Goal: Check status: Check status

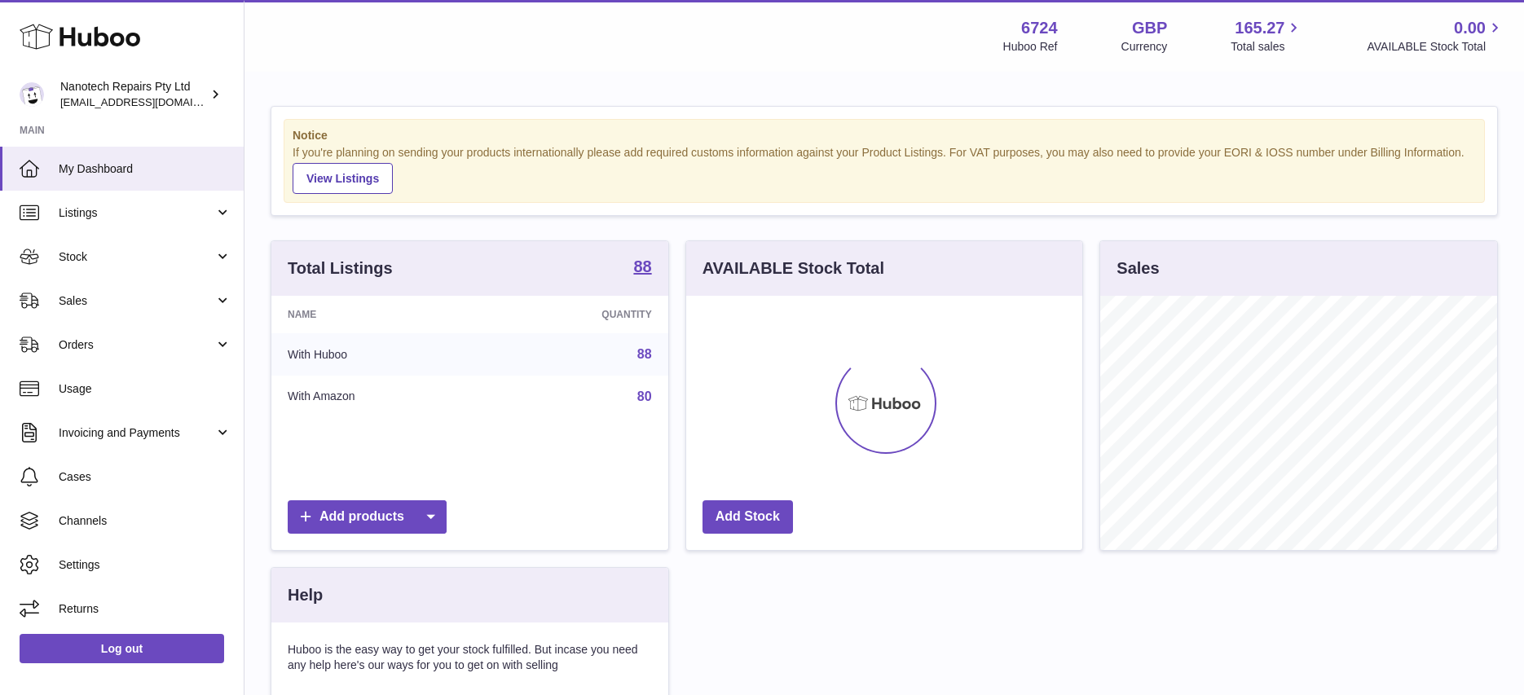
scroll to position [254, 396]
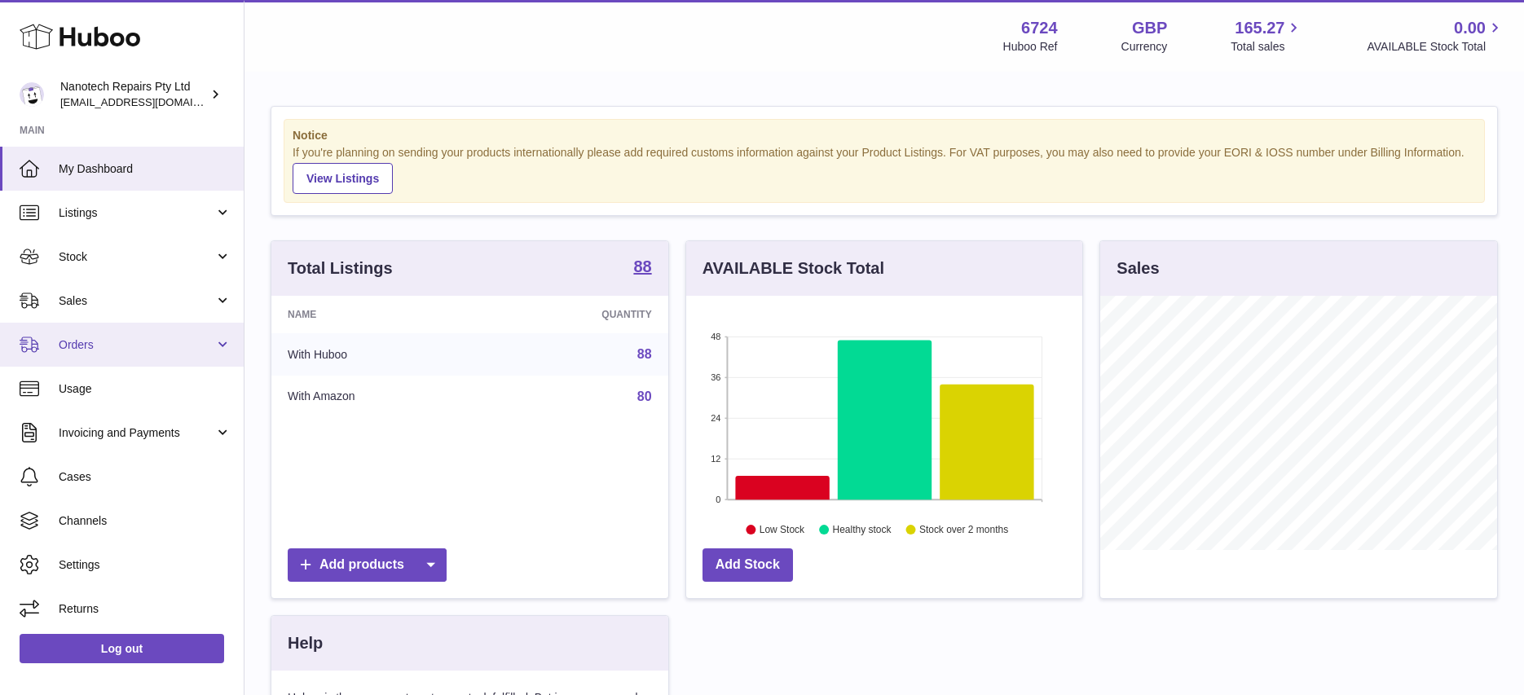
click at [111, 349] on span "Orders" at bounding box center [137, 344] width 156 height 15
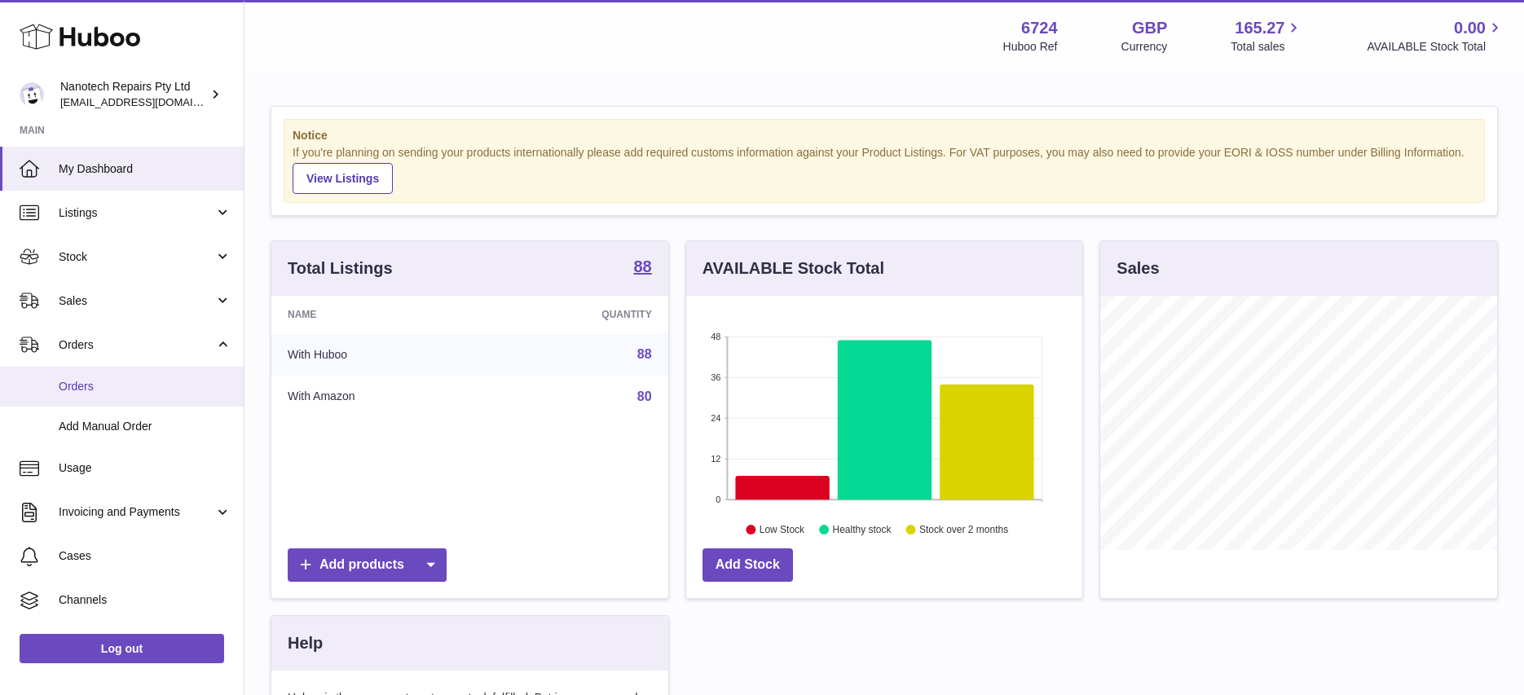
click at [180, 390] on span "Orders" at bounding box center [145, 386] width 173 height 15
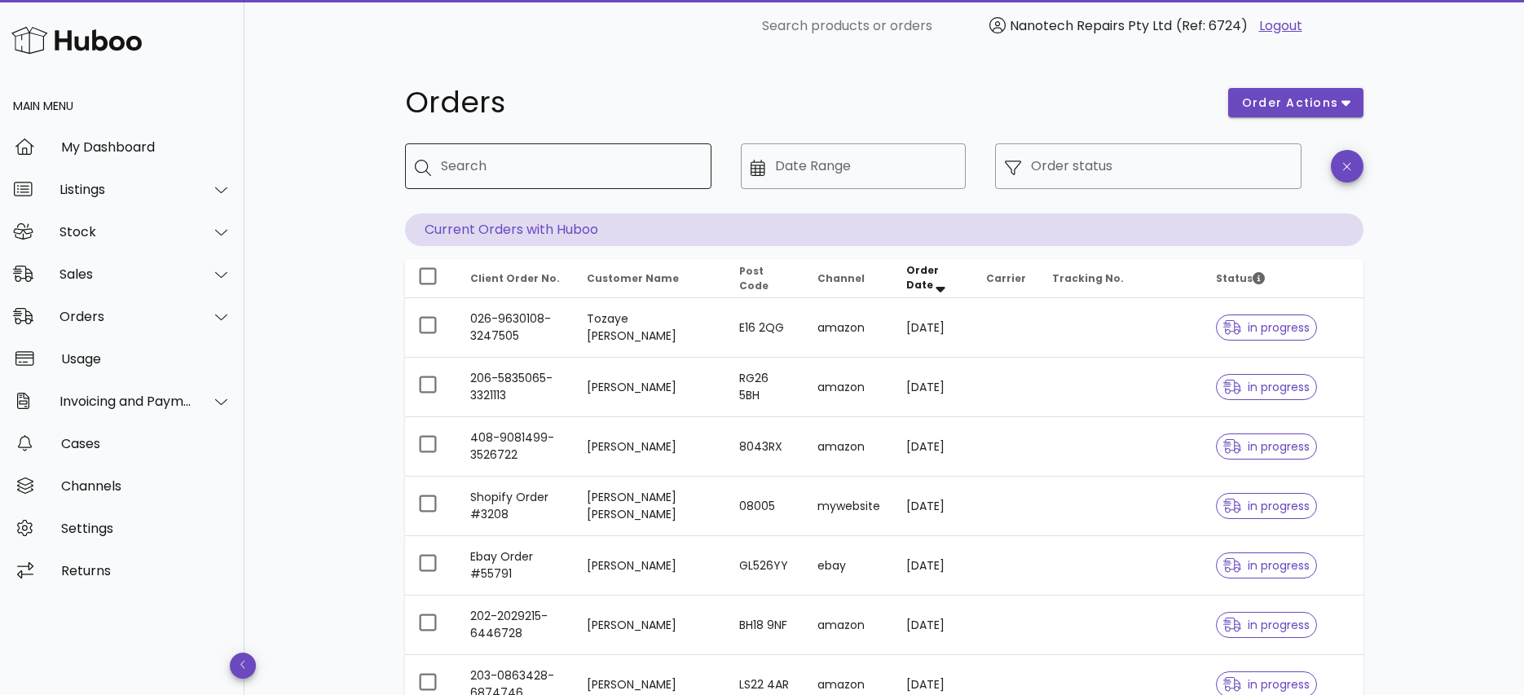
click at [518, 167] on input "Search" at bounding box center [570, 166] width 258 height 26
type input "****"
click at [1089, 173] on input "Order status" at bounding box center [1161, 166] width 261 height 26
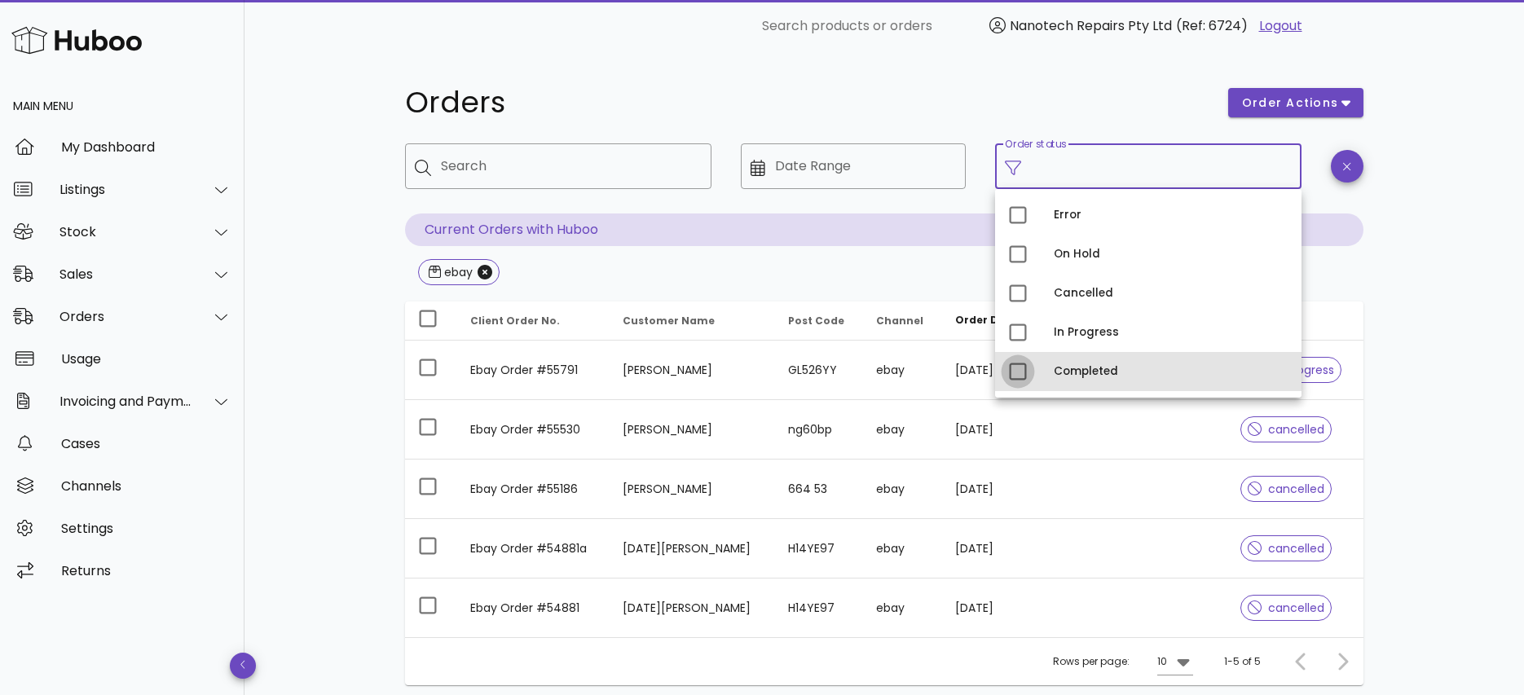
click at [1011, 370] on div at bounding box center [1018, 372] width 28 height 28
type input "**********"
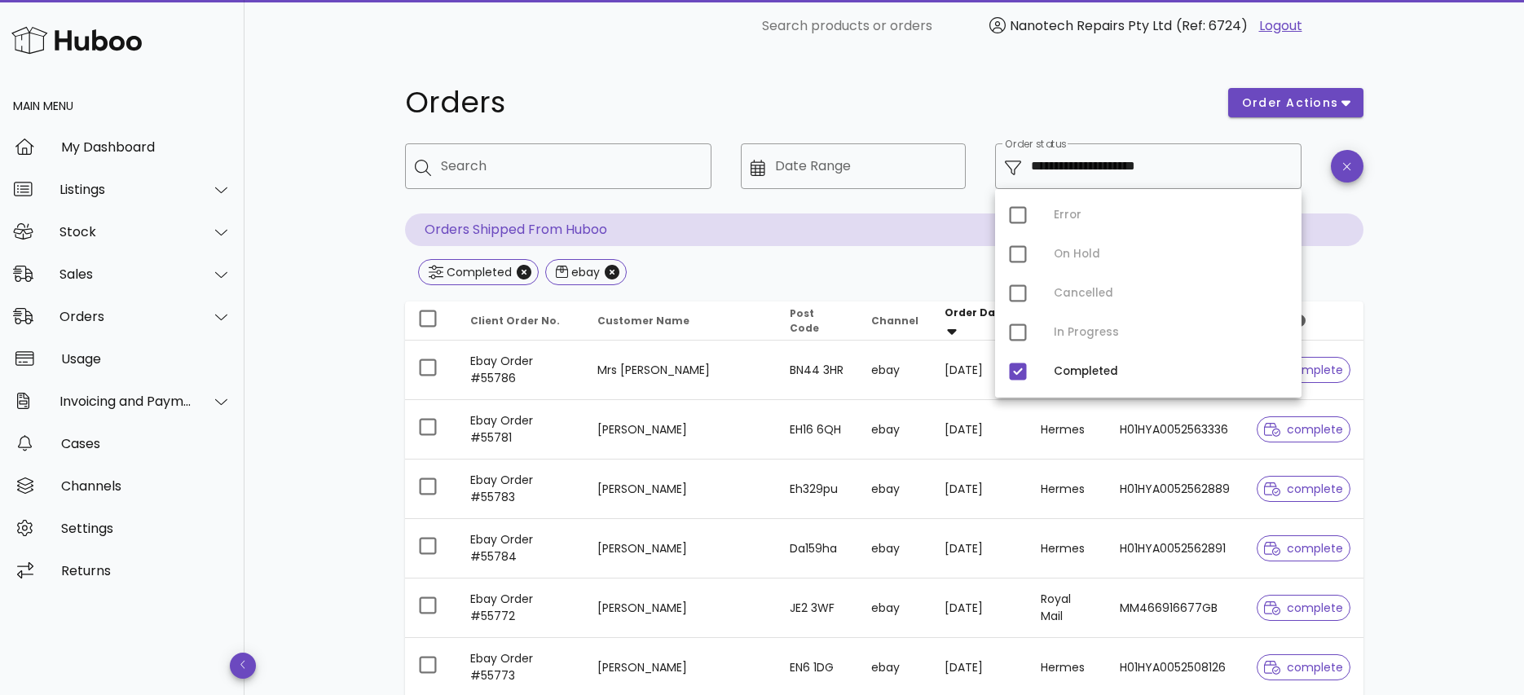
click at [350, 289] on div "**********" at bounding box center [885, 583] width 1280 height 1063
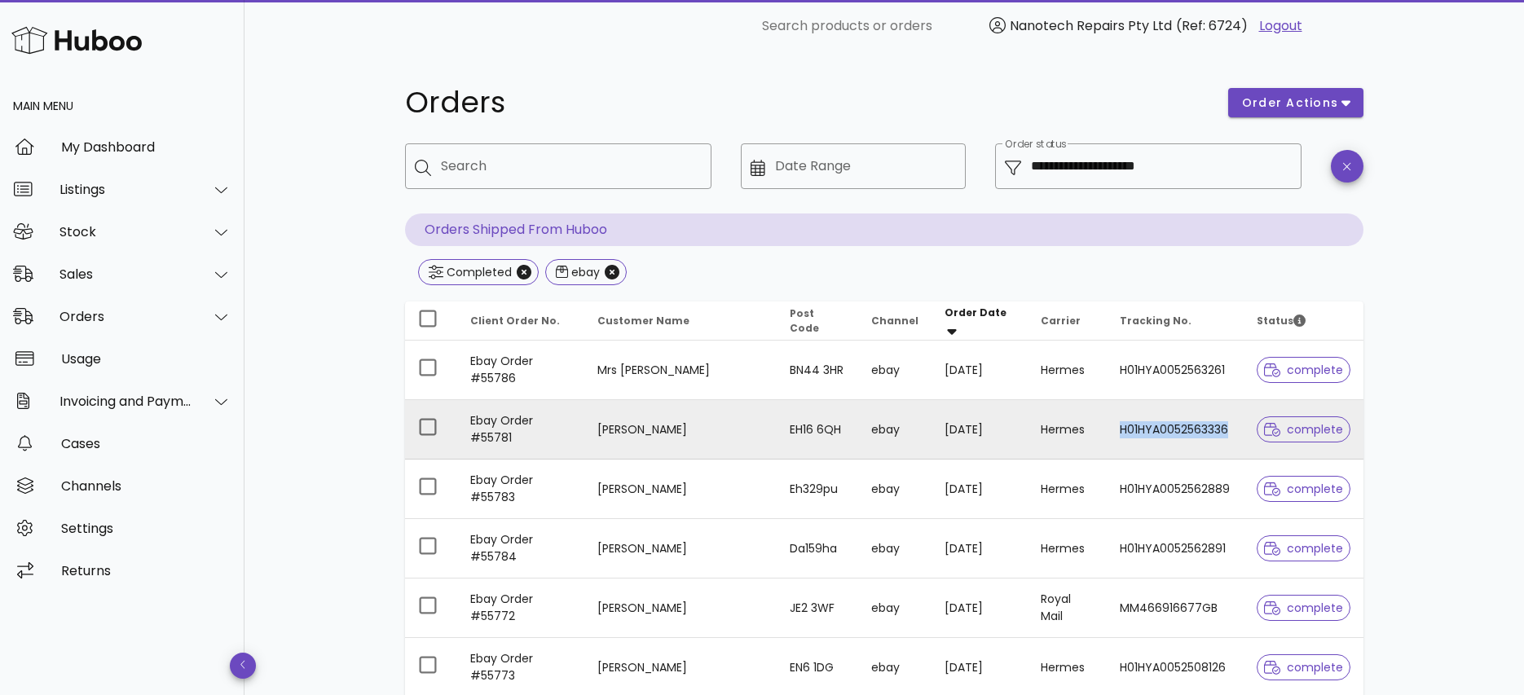
copy td "H01HYA0052563336"
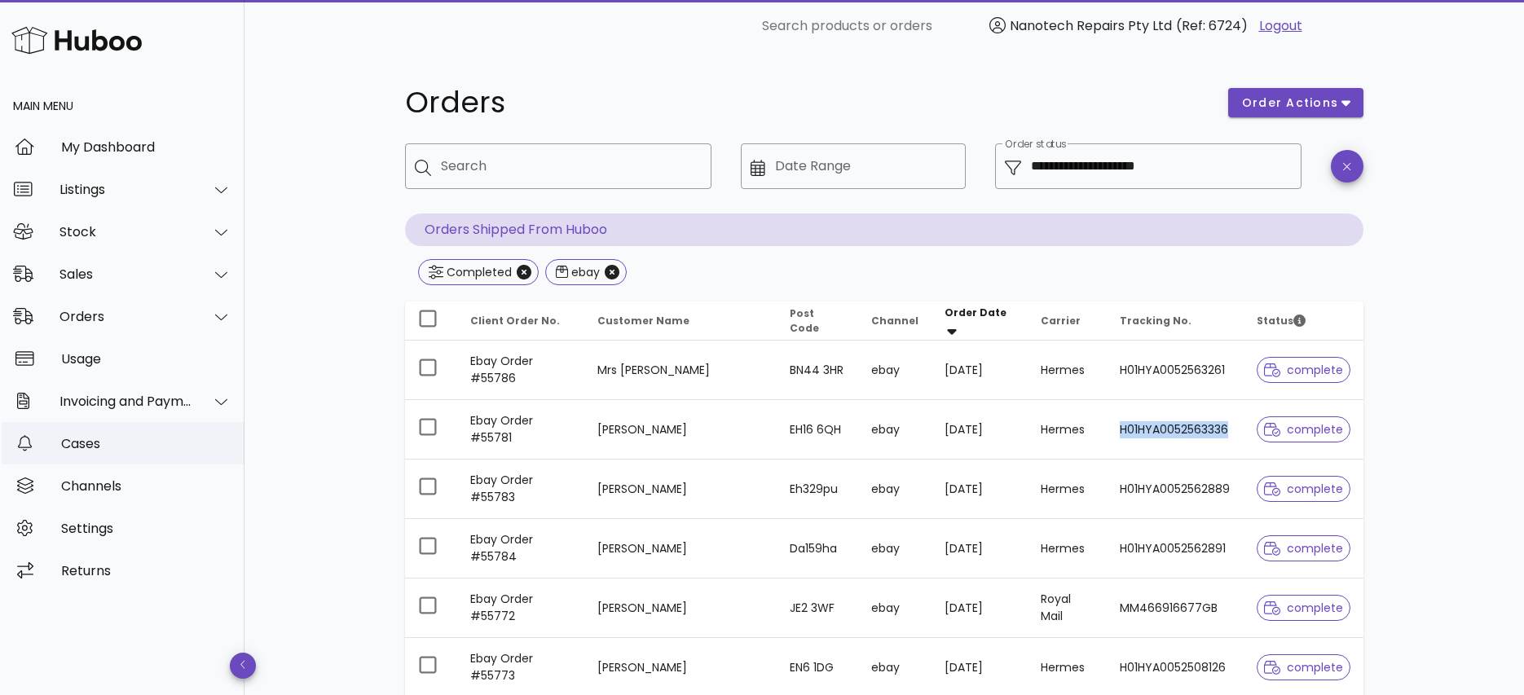
drag, startPoint x: 1220, startPoint y: 430, endPoint x: 241, endPoint y: 434, distance: 979.0
click at [1214, 468] on tbody "Ebay Order #55786 Mrs A Elliott BN44 3HR ebay 30/09/2025 Hermes H01HYA005256326…" at bounding box center [884, 638] width 959 height 594
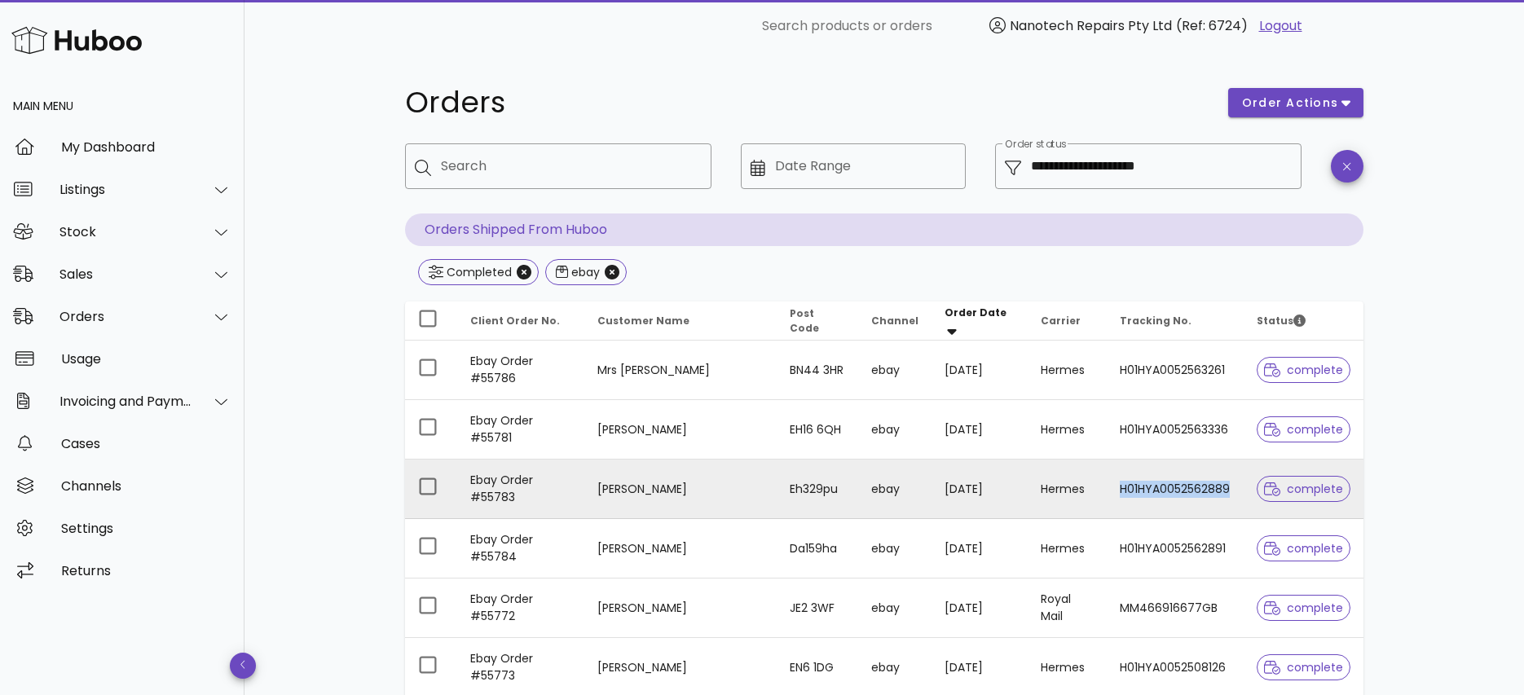
copy tr "H01HYA0052562889"
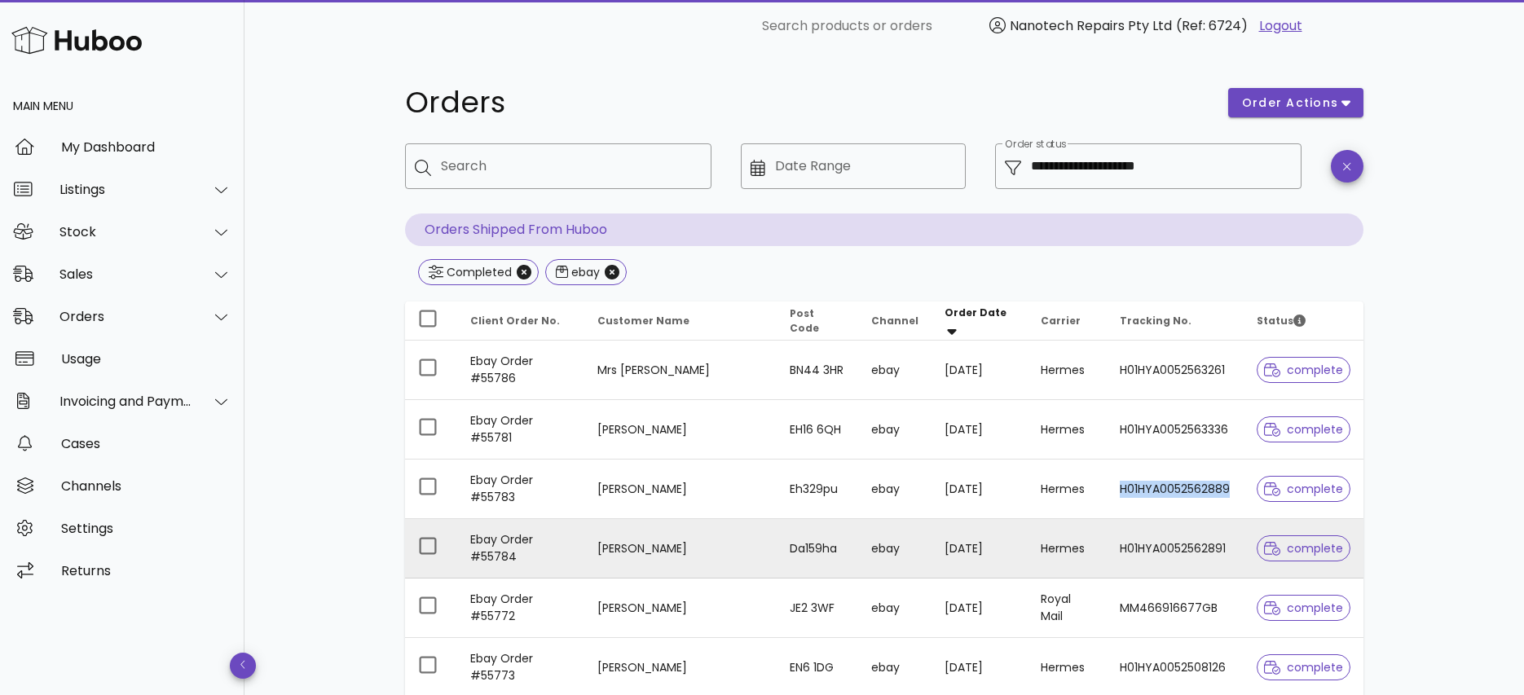
drag, startPoint x: 1224, startPoint y: 490, endPoint x: 1240, endPoint y: 530, distance: 43.1
click at [1240, 530] on tbody "Ebay Order #55786 Mrs A Elliott BN44 3HR ebay 30/09/2025 Hermes H01HYA005256326…" at bounding box center [884, 638] width 959 height 594
copy td "H01HYA0052562891"
click at [1234, 571] on td "H01HYA0052562891" at bounding box center [1175, 549] width 137 height 60
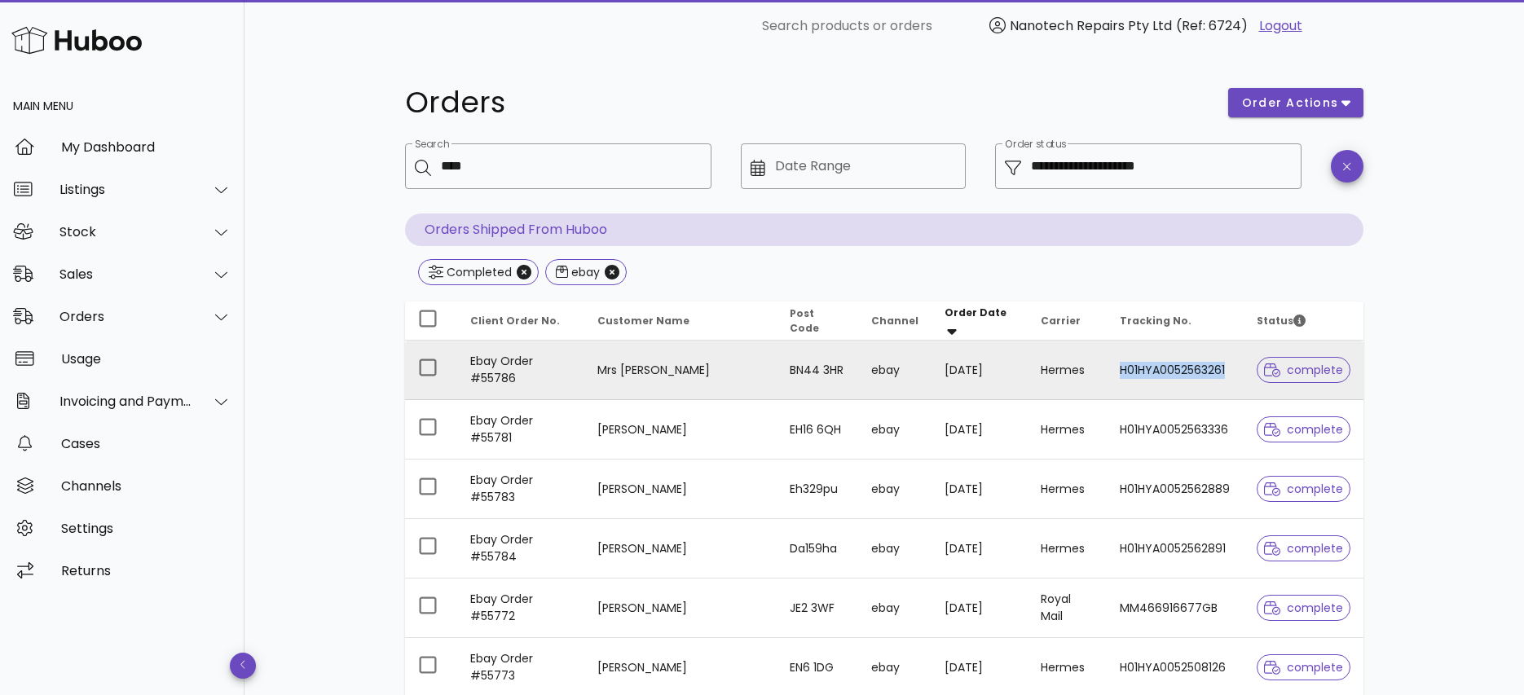
copy td "H01HYA0052563261"
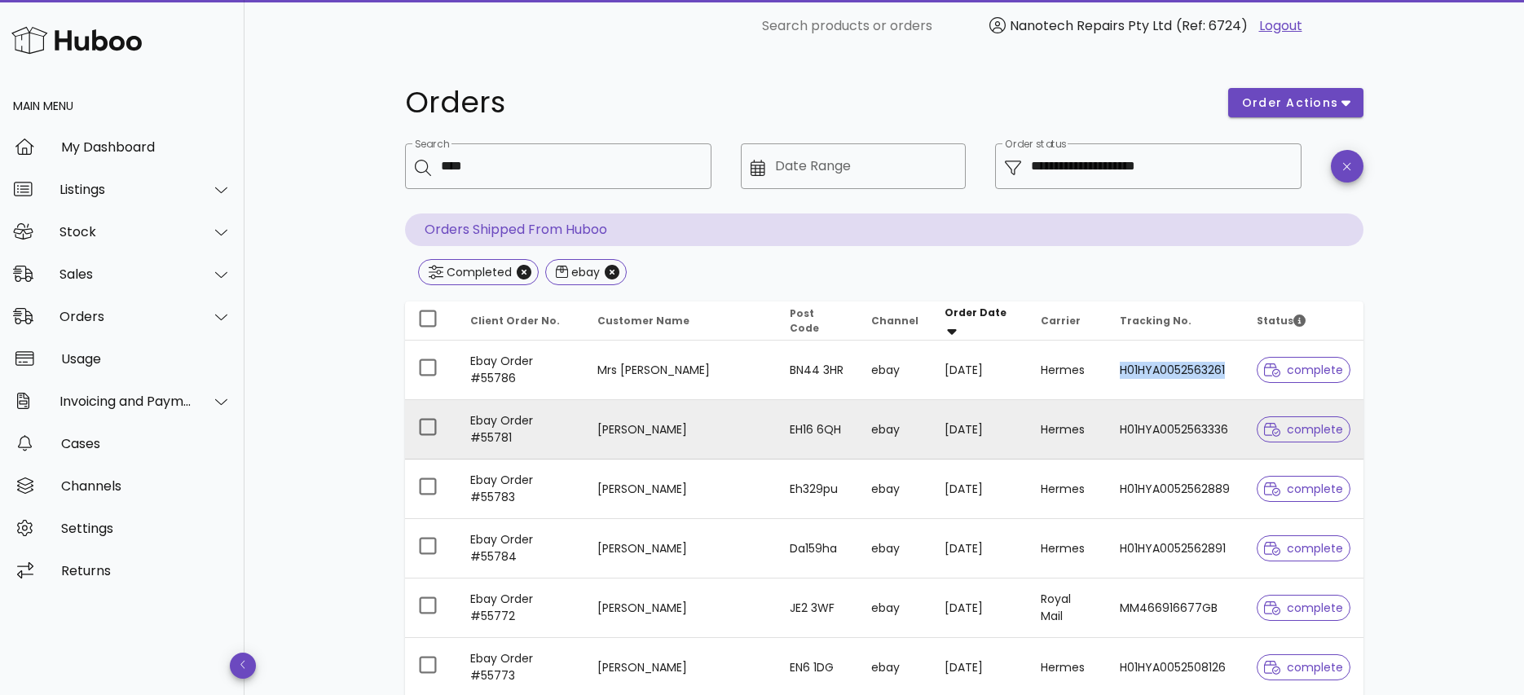
drag, startPoint x: 1216, startPoint y: 372, endPoint x: 1069, endPoint y: 413, distance: 152.5
click at [1236, 409] on tbody "Ebay Order #55786 Mrs A Elliott BN44 3HR ebay 30/09/2025 Hermes H01HYA005256326…" at bounding box center [884, 638] width 959 height 594
